Goal: Task Accomplishment & Management: Manage account settings

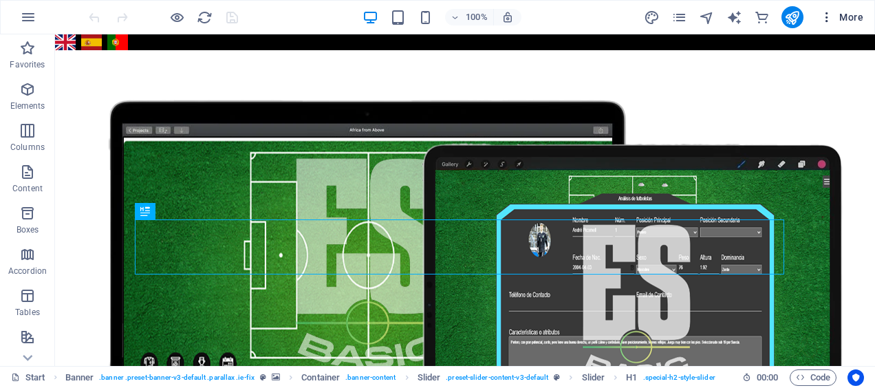
click at [848, 23] on span "More" at bounding box center [841, 17] width 43 height 14
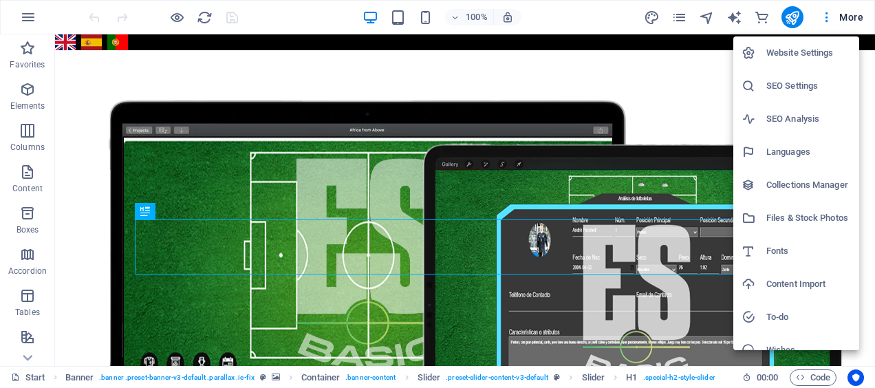
click at [789, 154] on h6 "Languages" at bounding box center [808, 152] width 85 height 17
select select "41"
select select "148"
select select "128"
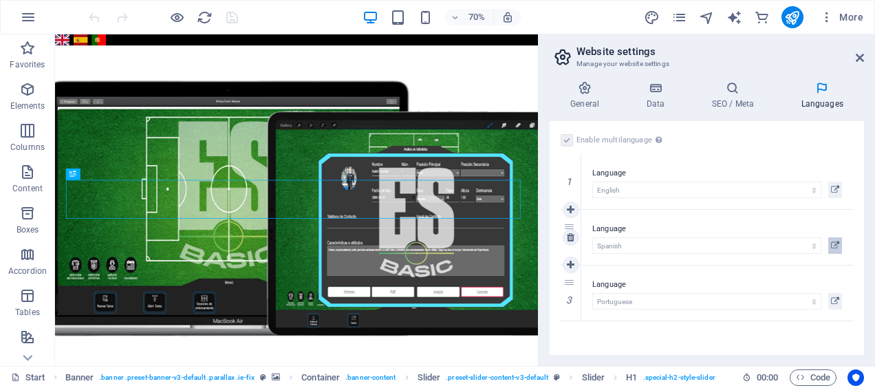
click at [832, 247] on icon at bounding box center [835, 245] width 8 height 17
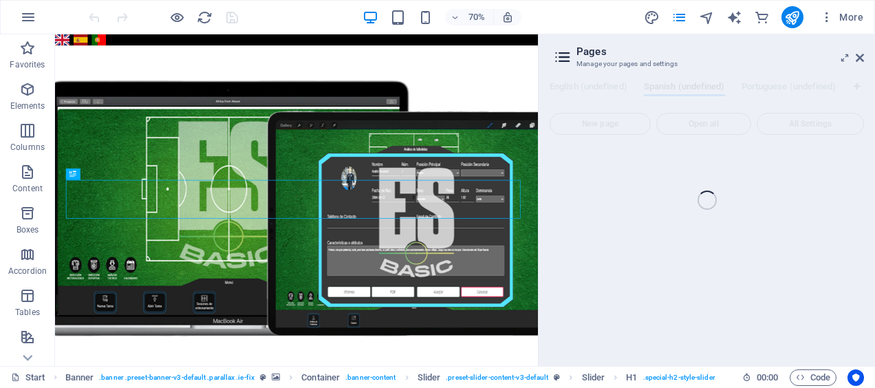
click at [855, 58] on div "Start (en) Favorites Elements Columns Content Boxes Accordion Tables Features I…" at bounding box center [437, 199] width 875 height 331
click at [117, 341] on icon at bounding box center [119, 338] width 6 height 10
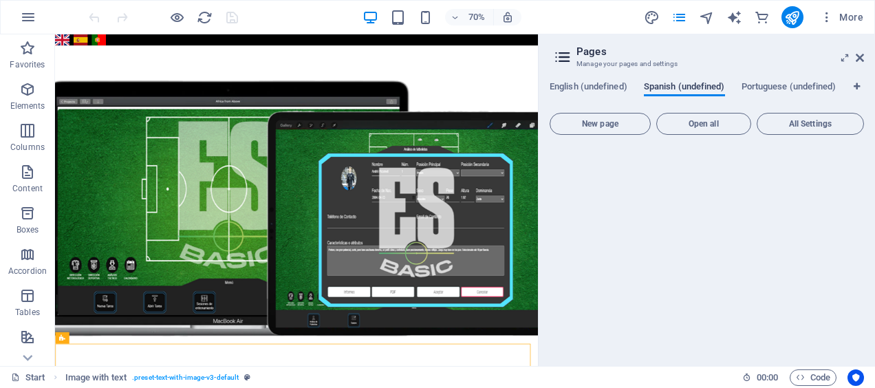
click at [692, 87] on span "Spanish (undefined)" at bounding box center [684, 87] width 81 height 19
drag, startPoint x: 861, startPoint y: 54, endPoint x: 806, endPoint y: 21, distance: 64.5
click at [861, 54] on icon at bounding box center [859, 57] width 8 height 11
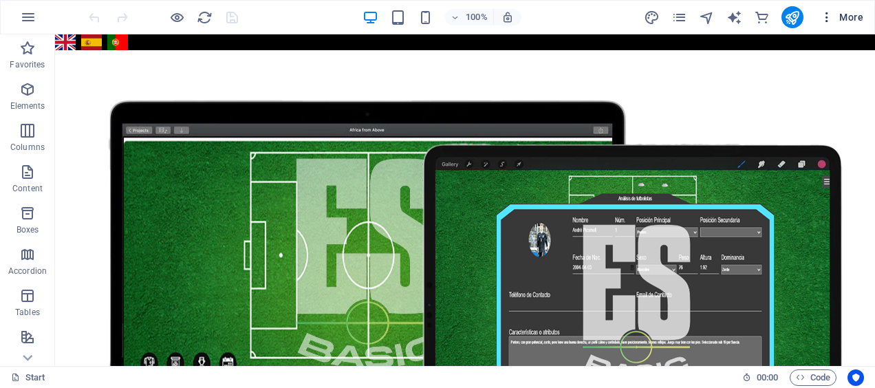
click at [839, 17] on span "More" at bounding box center [841, 17] width 43 height 14
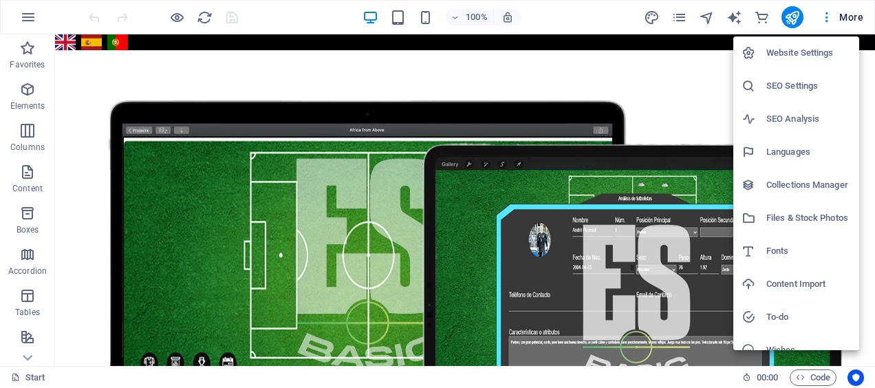
click at [785, 147] on h6 "Languages" at bounding box center [808, 152] width 85 height 17
select select "41"
select select "148"
select select "128"
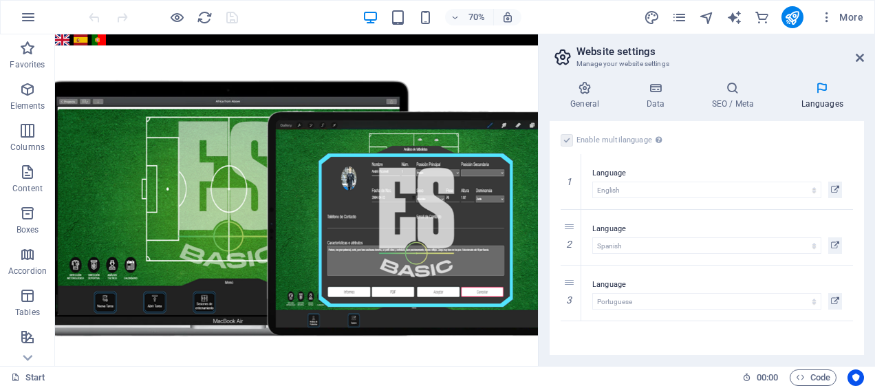
click at [806, 95] on h4 "Languages" at bounding box center [822, 95] width 84 height 29
click at [736, 101] on h4 "SEO / Meta" at bounding box center [734, 95] width 89 height 29
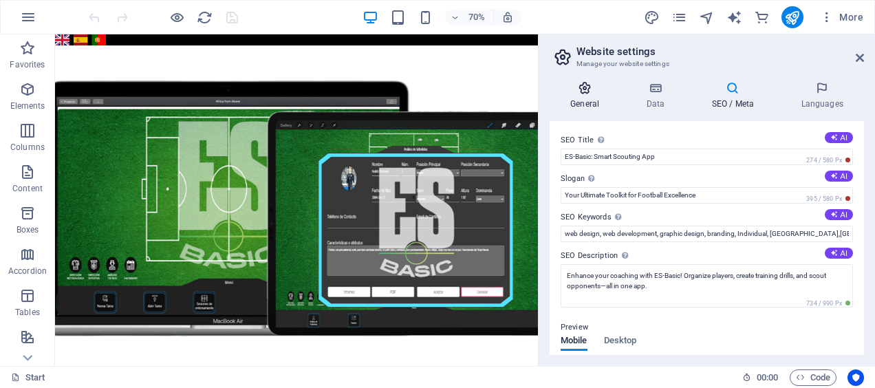
click at [615, 101] on h4 "General" at bounding box center [587, 95] width 76 height 29
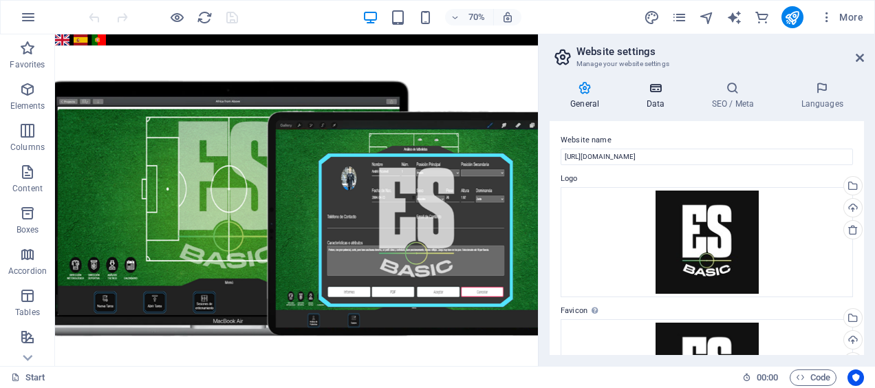
click at [679, 91] on icon at bounding box center [655, 88] width 60 height 14
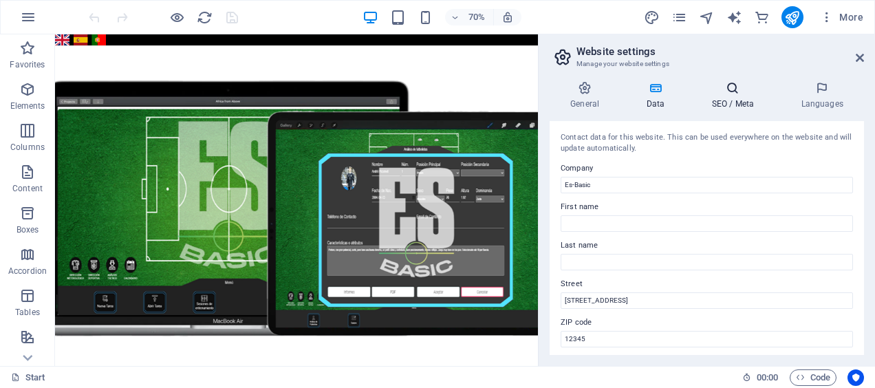
click at [732, 91] on icon at bounding box center [732, 88] width 84 height 14
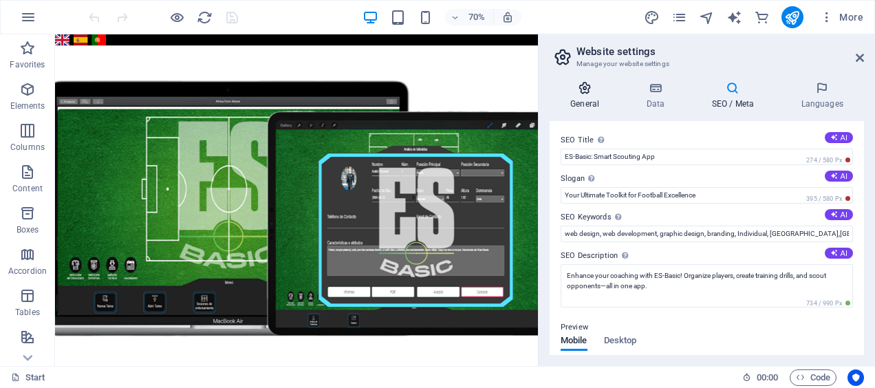
drag, startPoint x: 547, startPoint y: 84, endPoint x: 568, endPoint y: 100, distance: 27.0
click at [547, 91] on div "General Data SEO / Meta Languages Website name [URL][DOMAIN_NAME] Logo Drag fil…" at bounding box center [706, 218] width 336 height 296
drag, startPoint x: 576, startPoint y: 100, endPoint x: 591, endPoint y: 96, distance: 15.0
click at [577, 100] on h4 "General" at bounding box center [587, 95] width 76 height 29
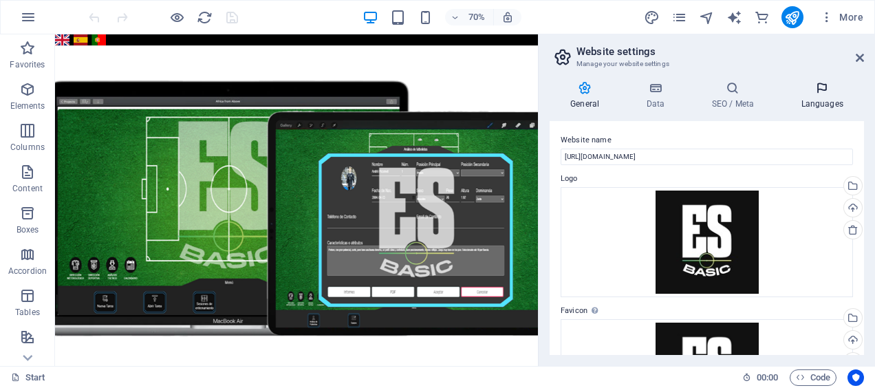
click at [817, 94] on icon at bounding box center [822, 88] width 84 height 14
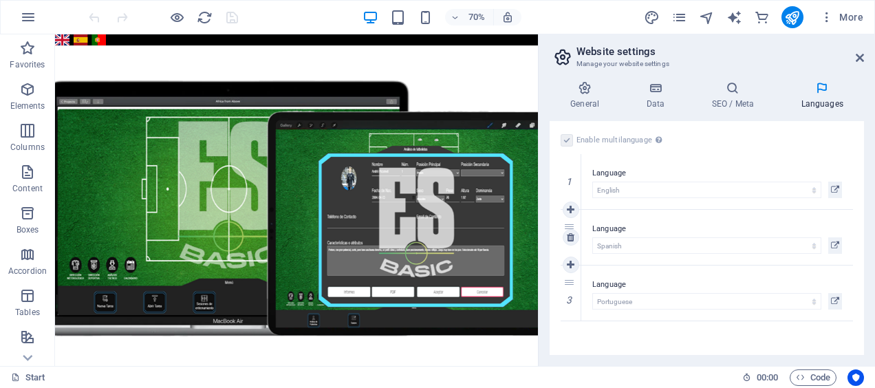
click at [834, 222] on label "Language" at bounding box center [717, 229] width 250 height 17
click at [811, 166] on label "Language" at bounding box center [717, 173] width 250 height 17
click at [785, 219] on div "Language Abkhazian Afar Afrikaans Akan Albanian Amharic Arabic Aragonese Armeni…" at bounding box center [717, 237] width 272 height 55
click at [712, 278] on label "Language" at bounding box center [717, 284] width 250 height 17
click at [834, 230] on label "Language" at bounding box center [717, 229] width 250 height 17
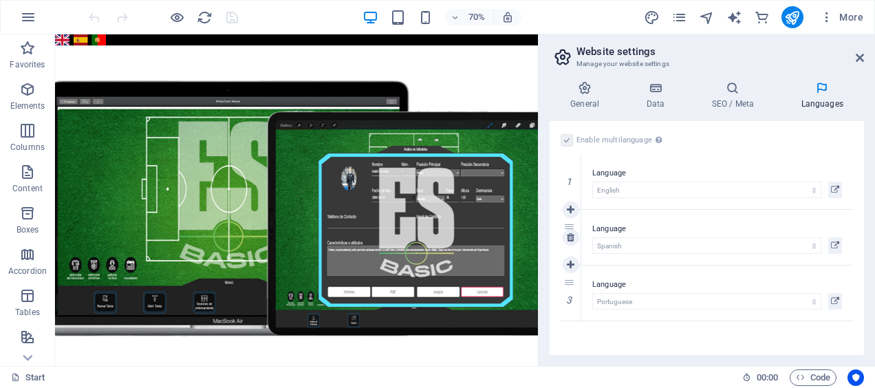
click at [736, 221] on label "Language" at bounding box center [717, 229] width 250 height 17
click at [616, 230] on label "Language" at bounding box center [717, 229] width 250 height 17
click at [28, 18] on icon "button" at bounding box center [28, 17] width 17 height 17
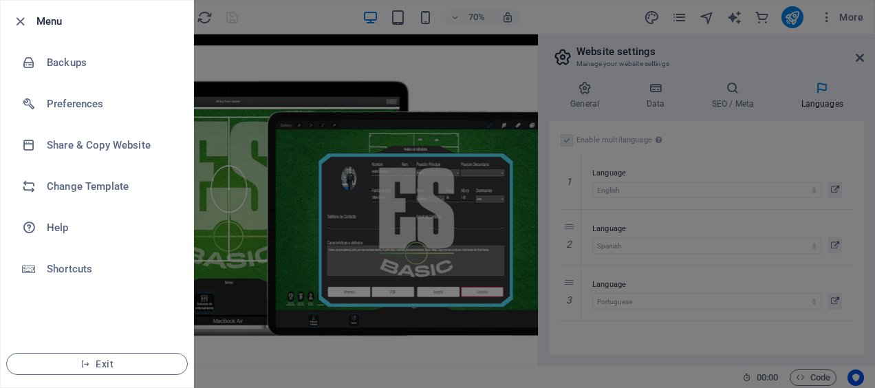
click at [753, 53] on div at bounding box center [437, 194] width 875 height 388
